Goal: Entertainment & Leisure: Consume media (video, audio)

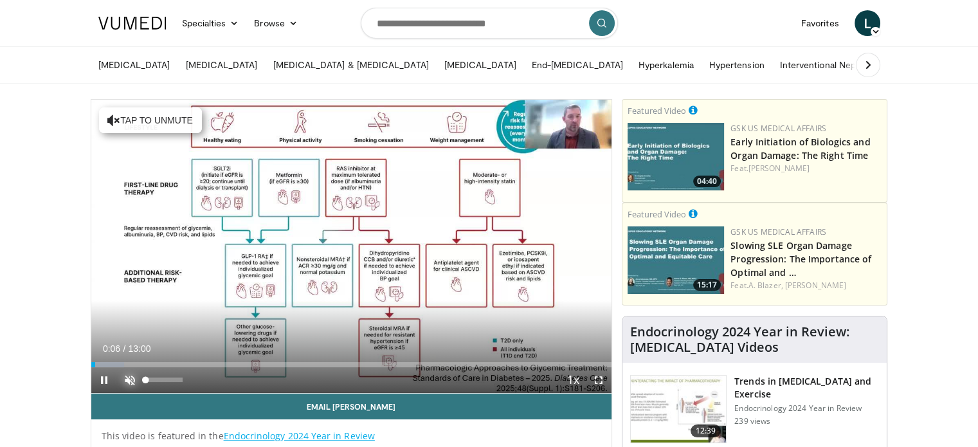
click at [131, 375] on span "Video Player" at bounding box center [130, 380] width 26 height 26
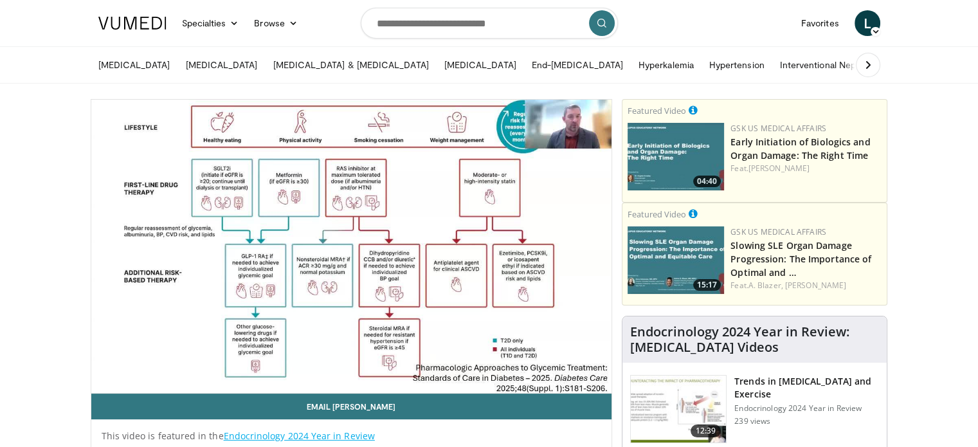
click at [98, 381] on video-js "**********" at bounding box center [351, 247] width 521 height 294
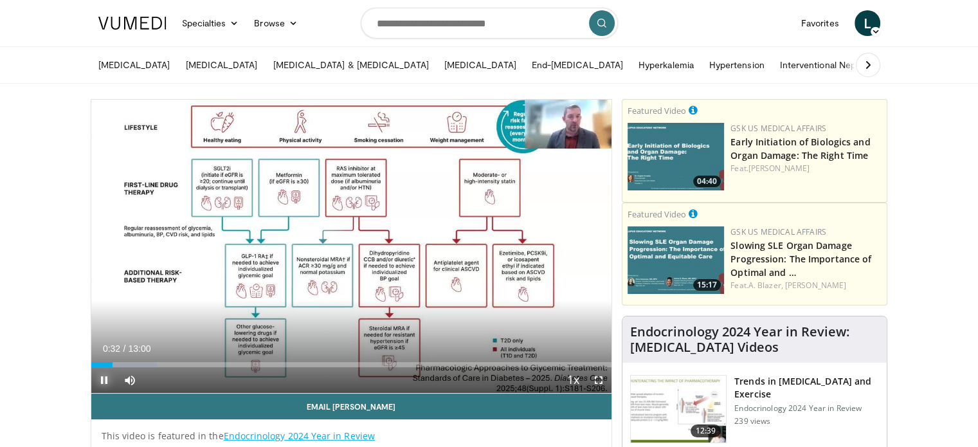
click at [100, 380] on span "Video Player" at bounding box center [104, 380] width 26 height 26
